Goal: Check status: Check status

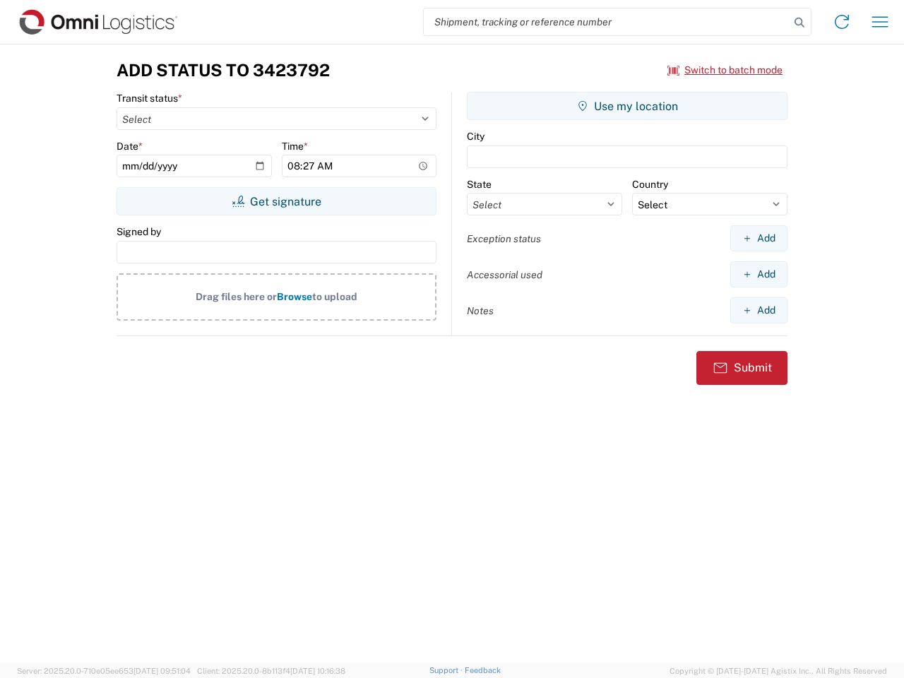
click at [607, 22] on input "search" at bounding box center [607, 21] width 366 height 27
click at [800, 23] on icon at bounding box center [800, 23] width 20 height 20
click at [842, 22] on icon at bounding box center [842, 22] width 23 height 23
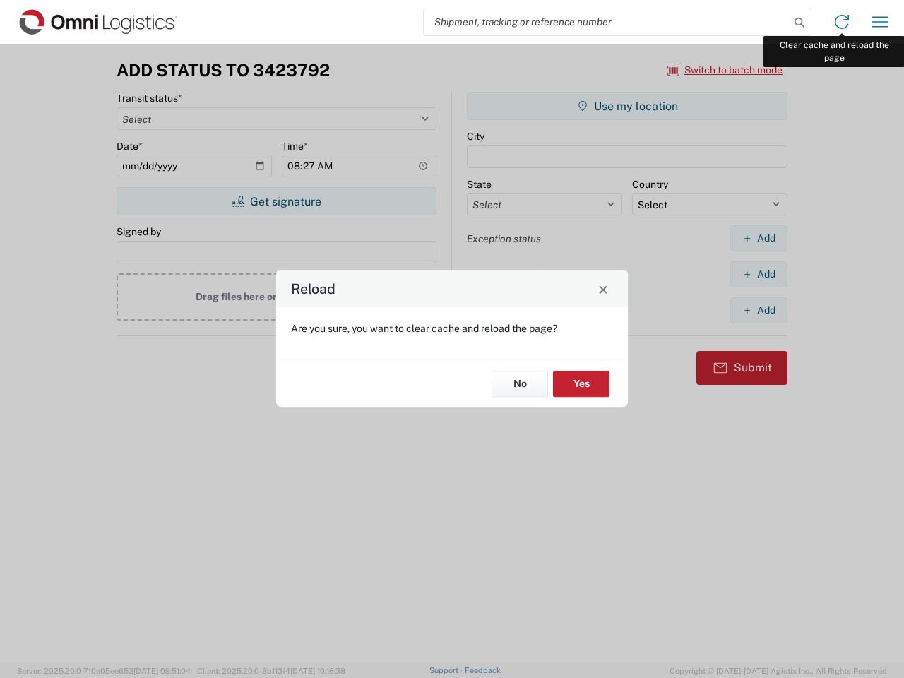
click at [880, 22] on div "Reload Are you sure, you want to clear cache and reload the page? No Yes" at bounding box center [452, 339] width 904 height 678
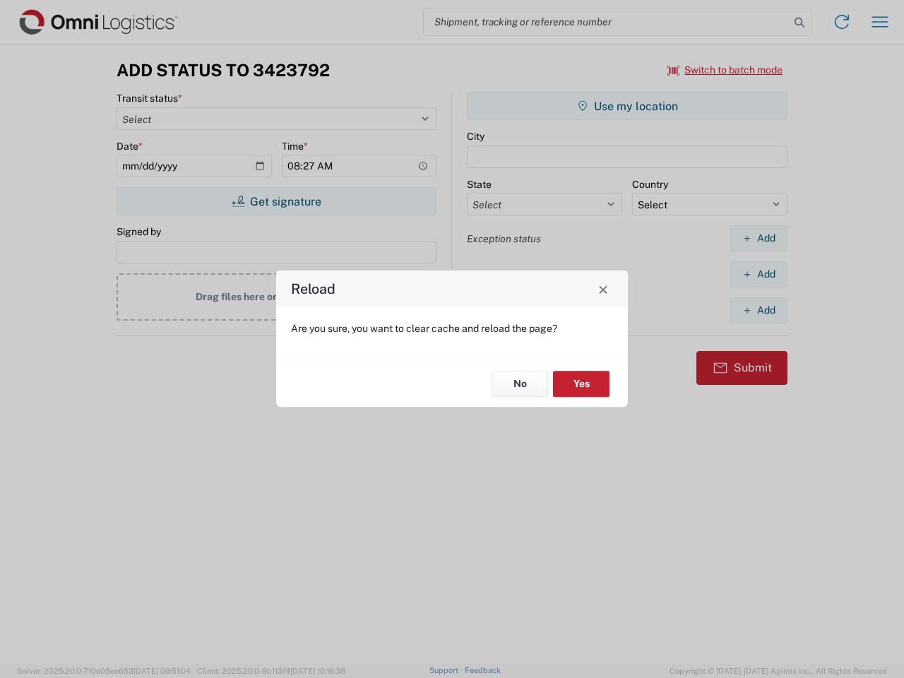
click at [725, 70] on div "Reload Are you sure, you want to clear cache and reload the page? No Yes" at bounding box center [452, 339] width 904 height 678
click at [276, 201] on div "Reload Are you sure, you want to clear cache and reload the page? No Yes" at bounding box center [452, 339] width 904 height 678
click at [627, 106] on div "Reload Are you sure, you want to clear cache and reload the page? No Yes" at bounding box center [452, 339] width 904 height 678
click at [759, 238] on div "Reload Are you sure, you want to clear cache and reload the page? No Yes" at bounding box center [452, 339] width 904 height 678
click at [759, 274] on div "Reload Are you sure, you want to clear cache and reload the page? No Yes" at bounding box center [452, 339] width 904 height 678
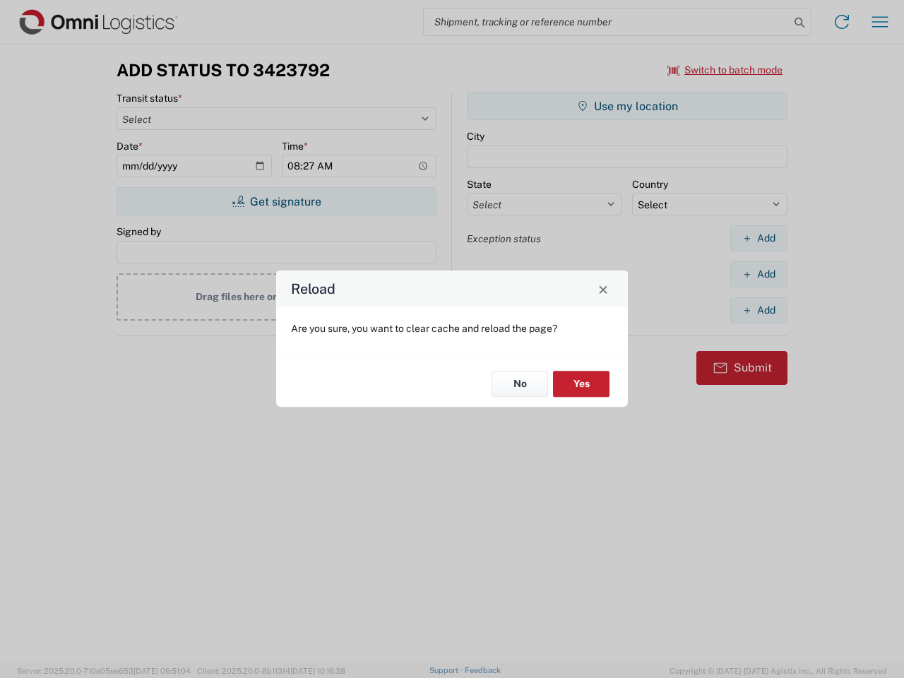
click at [759, 310] on div "Reload Are you sure, you want to clear cache and reload the page? No Yes" at bounding box center [452, 339] width 904 height 678
